Goal: Transaction & Acquisition: Purchase product/service

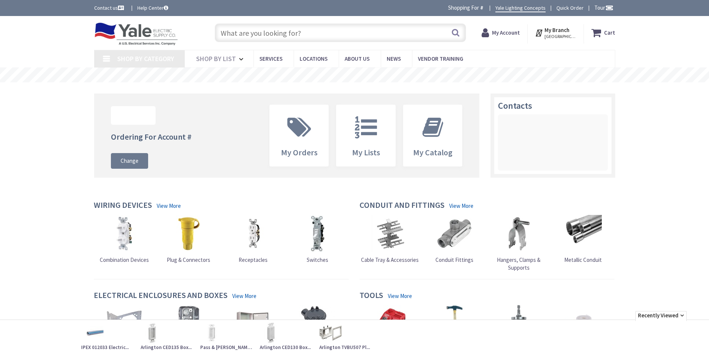
click at [266, 31] on input "text" at bounding box center [340, 32] width 251 height 19
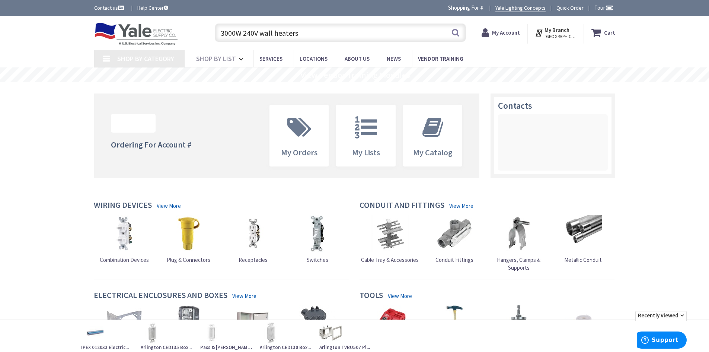
click at [450, 31] on input "3000W 240V wall heaters" at bounding box center [340, 32] width 251 height 19
type input "3000W 240V wall heaters"
click at [454, 31] on button "Search" at bounding box center [455, 32] width 10 height 17
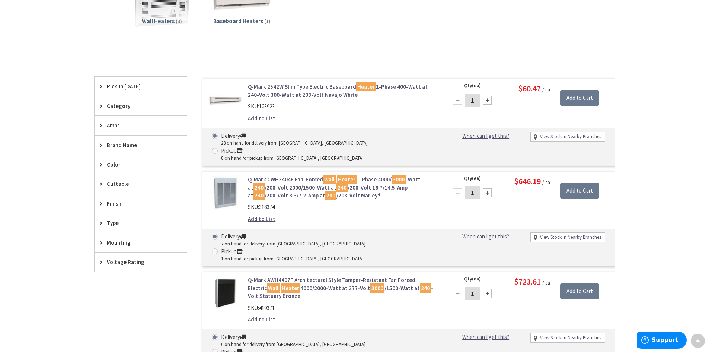
scroll to position [149, 0]
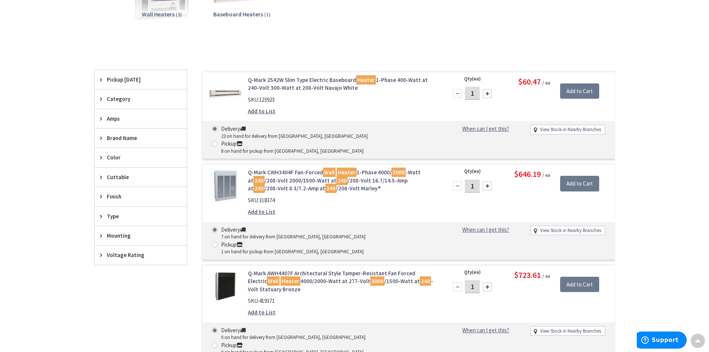
type input "Grand St, Hamburg, PA 19526, USA"
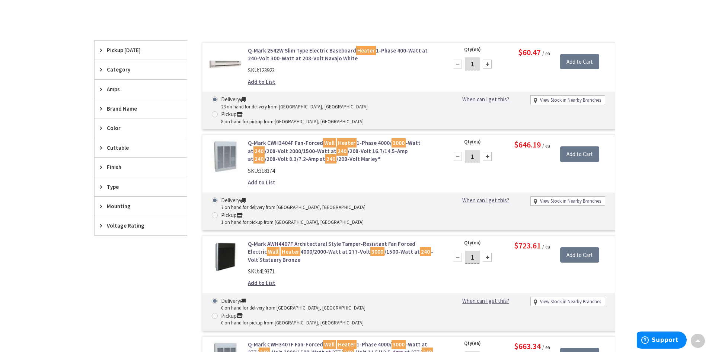
scroll to position [207, 0]
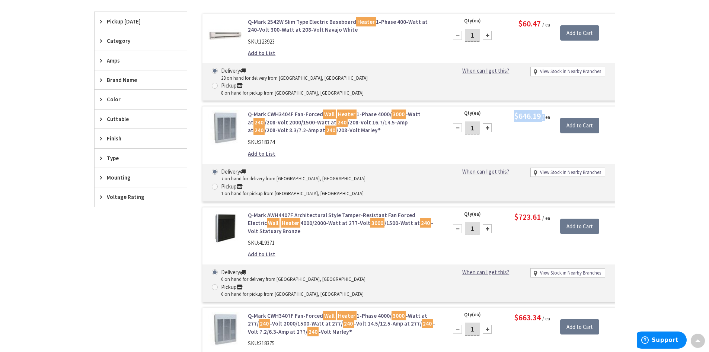
drag, startPoint x: 513, startPoint y: 97, endPoint x: 547, endPoint y: 99, distance: 33.5
click at [544, 113] on span "$646.19 / ea" at bounding box center [532, 116] width 36 height 7
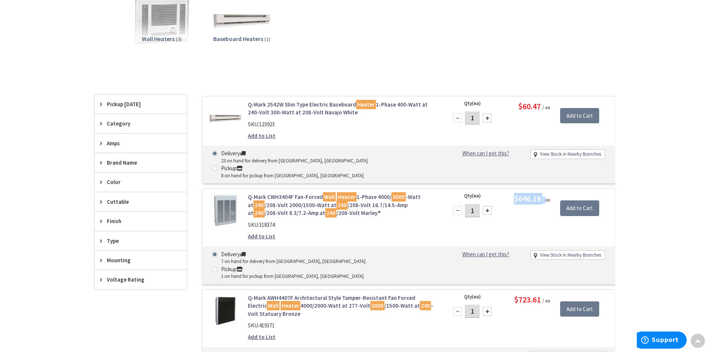
scroll to position [170, 0]
